Goal: Task Accomplishment & Management: Use online tool/utility

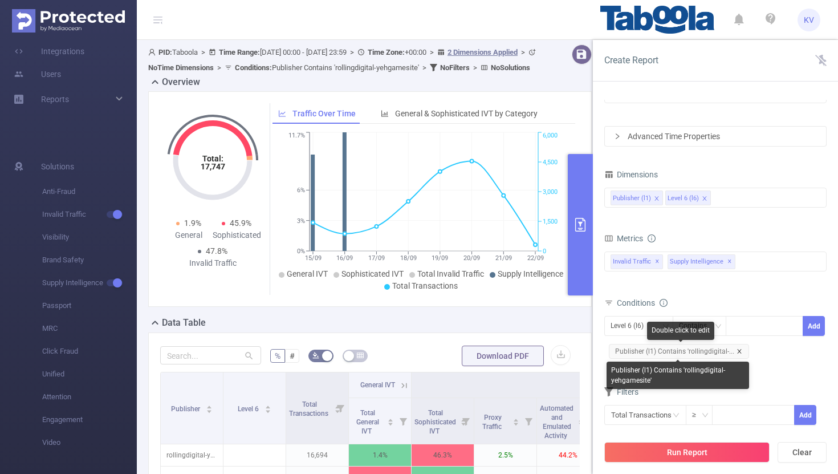
click at [737, 350] on icon "icon: close" at bounding box center [739, 351] width 4 height 4
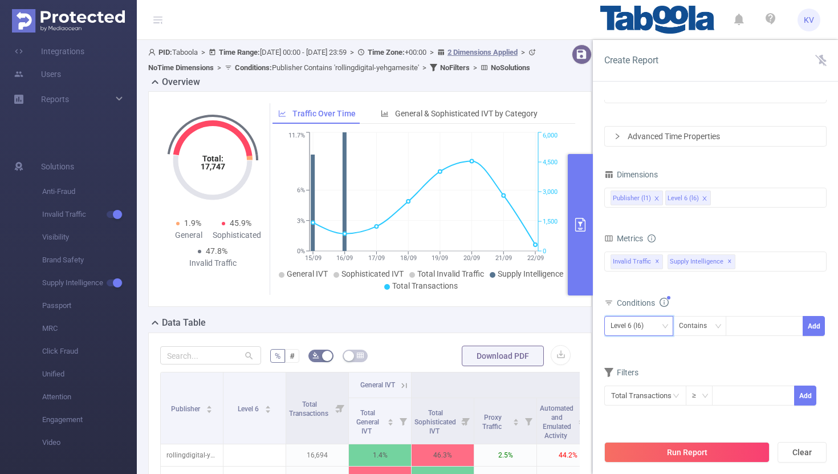
click at [661, 328] on div "Level 6 (l6)" at bounding box center [638, 325] width 56 height 19
click at [650, 350] on li "Publisher (l1)" at bounding box center [638, 349] width 69 height 18
click at [761, 330] on div at bounding box center [764, 325] width 66 height 19
paste input "rollingdigital-publicvery"
type input "rollingdigital-publicvery"
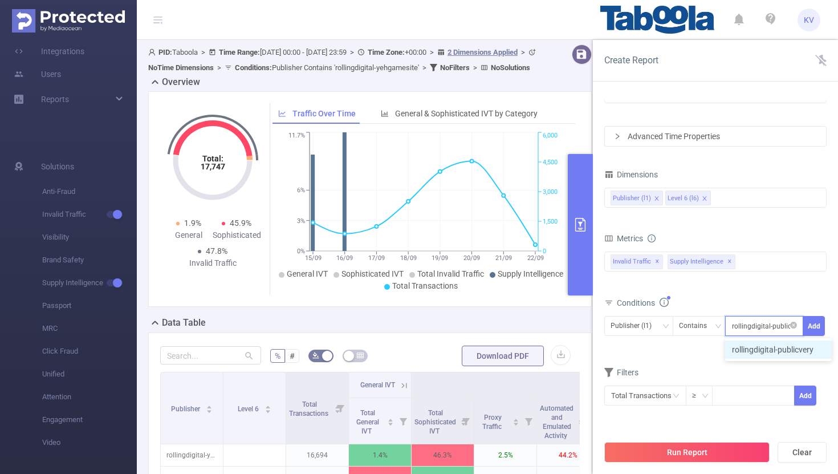
scroll to position [0, 6]
click at [770, 349] on li "rollingdigital-publicvery" at bounding box center [778, 349] width 107 height 18
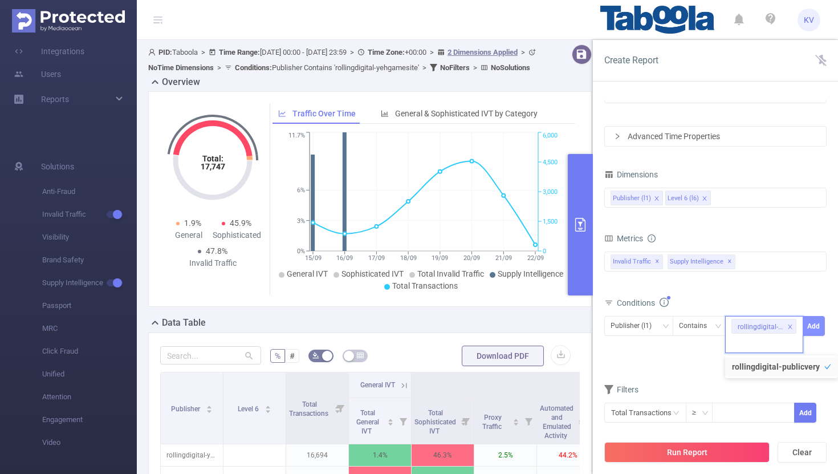
click at [818, 330] on button "Add" at bounding box center [813, 326] width 22 height 20
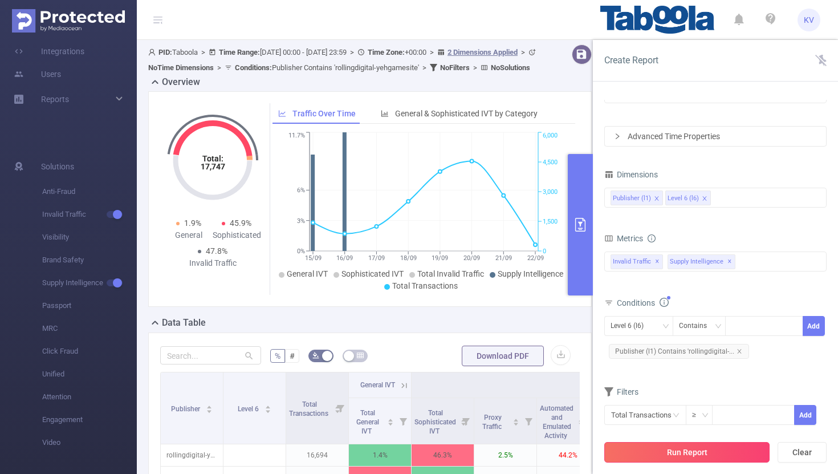
click at [700, 452] on button "Run Report" at bounding box center [686, 452] width 165 height 21
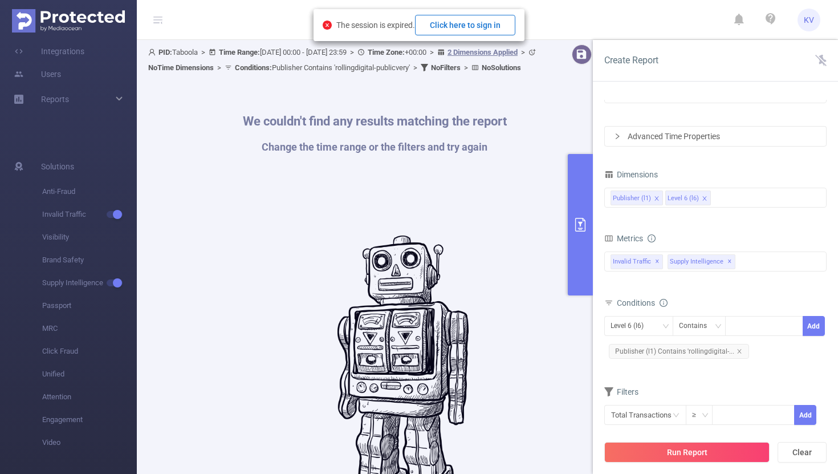
click at [493, 25] on button "Click here to sign in" at bounding box center [465, 25] width 100 height 21
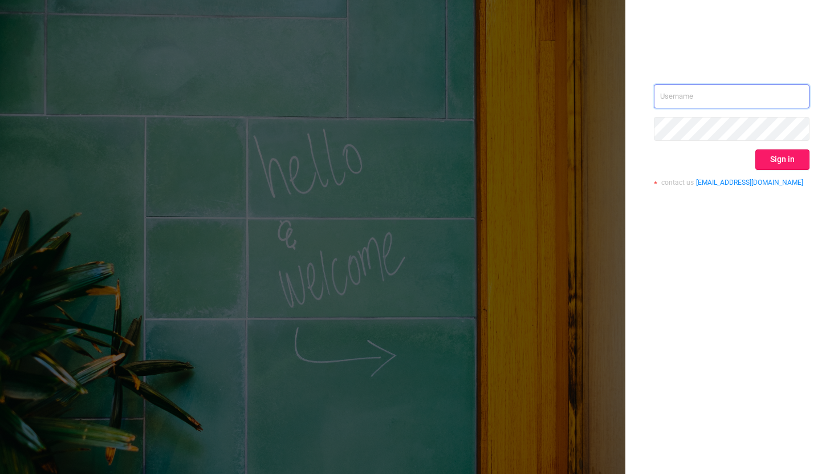
type input "kriti.v@taboola.com"
click at [797, 161] on button "Sign in" at bounding box center [782, 159] width 54 height 21
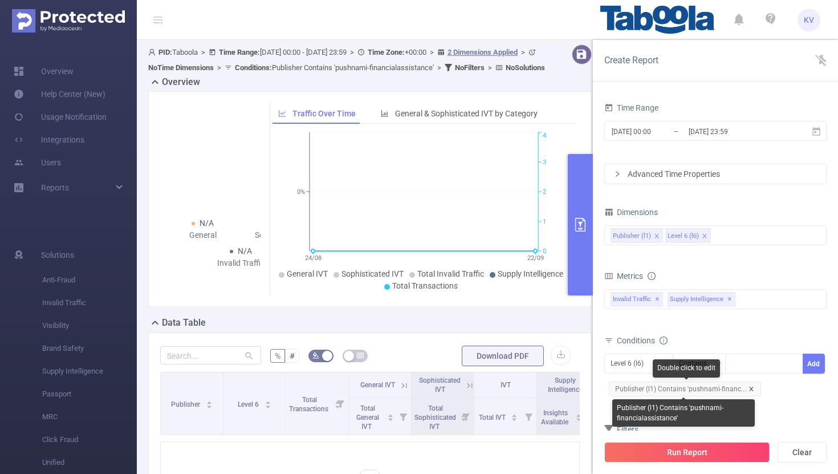
click at [750, 390] on icon "icon: close" at bounding box center [751, 389] width 6 height 6
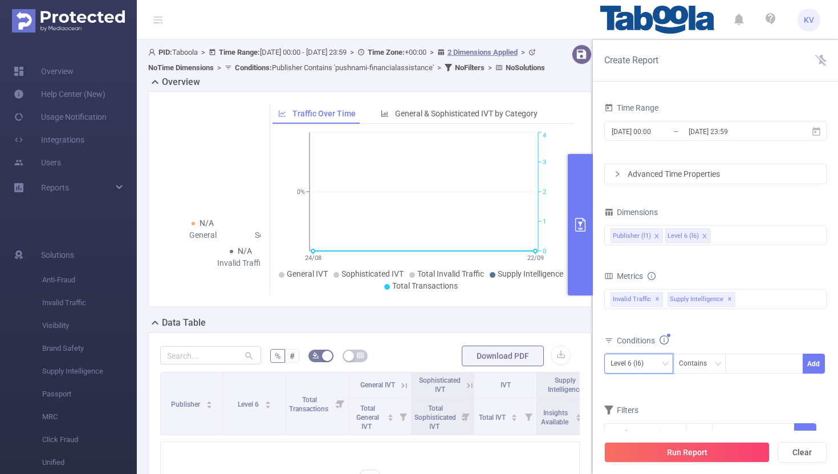
click at [656, 369] on div "Level 6 (l6)" at bounding box center [638, 363] width 56 height 19
click at [640, 388] on li "Publisher (l1)" at bounding box center [638, 387] width 69 height 18
click at [761, 366] on div at bounding box center [764, 363] width 66 height 19
paste input "rollingdigital-publicvery"
type input "rollingdigital-publicvery"
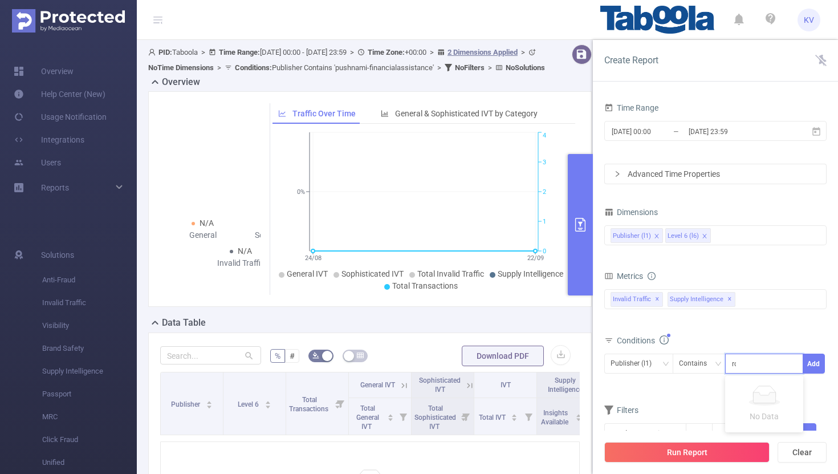
scroll to position [0, 6]
click at [771, 384] on li "rollingdigital-publicvery" at bounding box center [778, 387] width 107 height 18
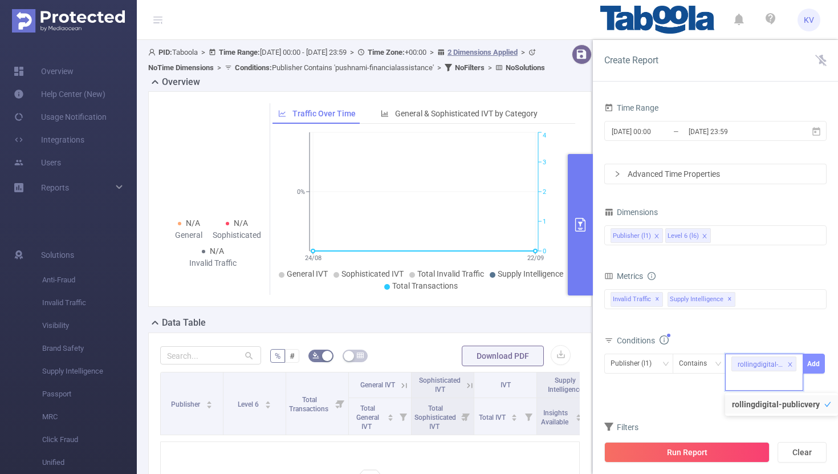
click at [820, 361] on button "Add" at bounding box center [813, 363] width 22 height 20
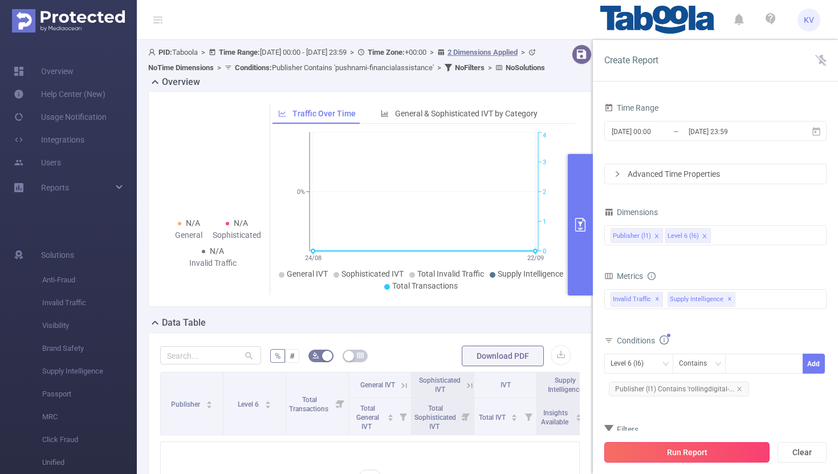
click at [712, 455] on button "Run Report" at bounding box center [686, 452] width 165 height 21
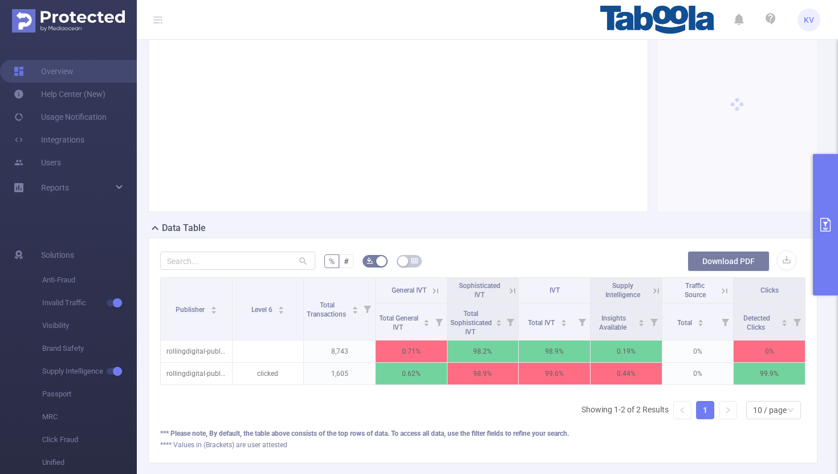
scroll to position [154, 0]
